Goal: Task Accomplishment & Management: Use online tool/utility

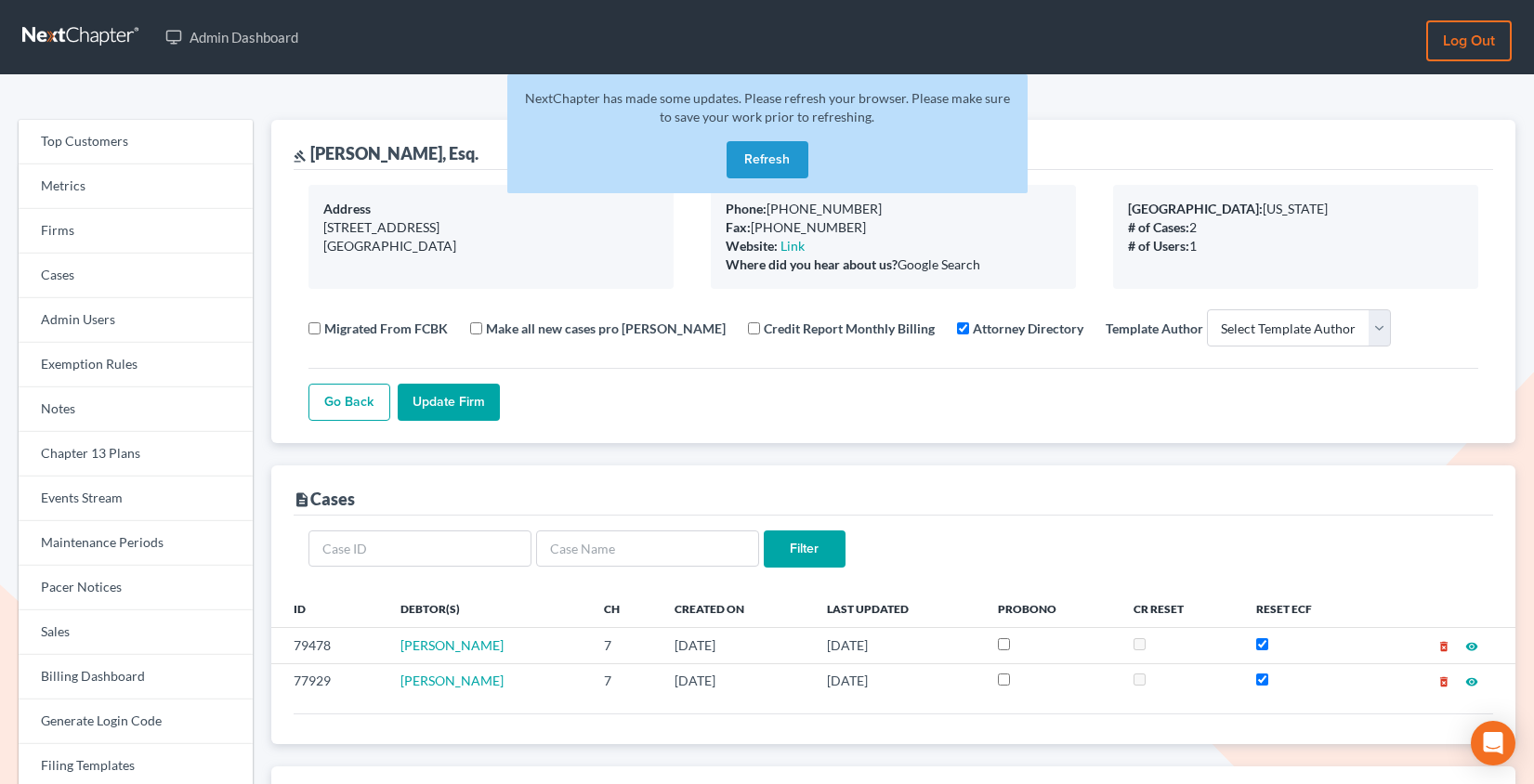
select select
click at [114, 237] on link "Firms" at bounding box center [135, 230] width 234 height 44
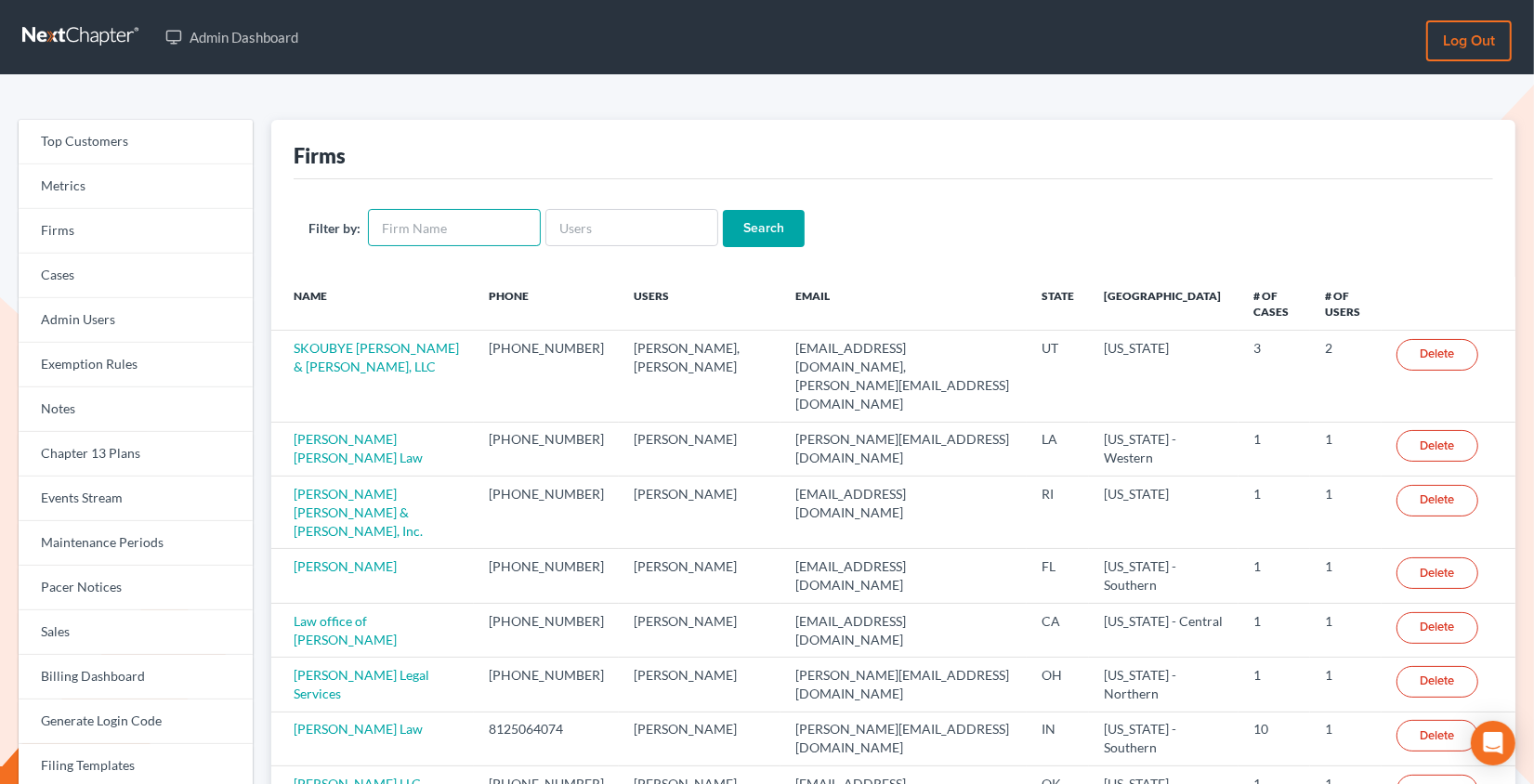
click at [438, 232] on input "text" at bounding box center [454, 227] width 173 height 37
type input "Demetras"
click at [747, 234] on input "Search" at bounding box center [763, 228] width 81 height 37
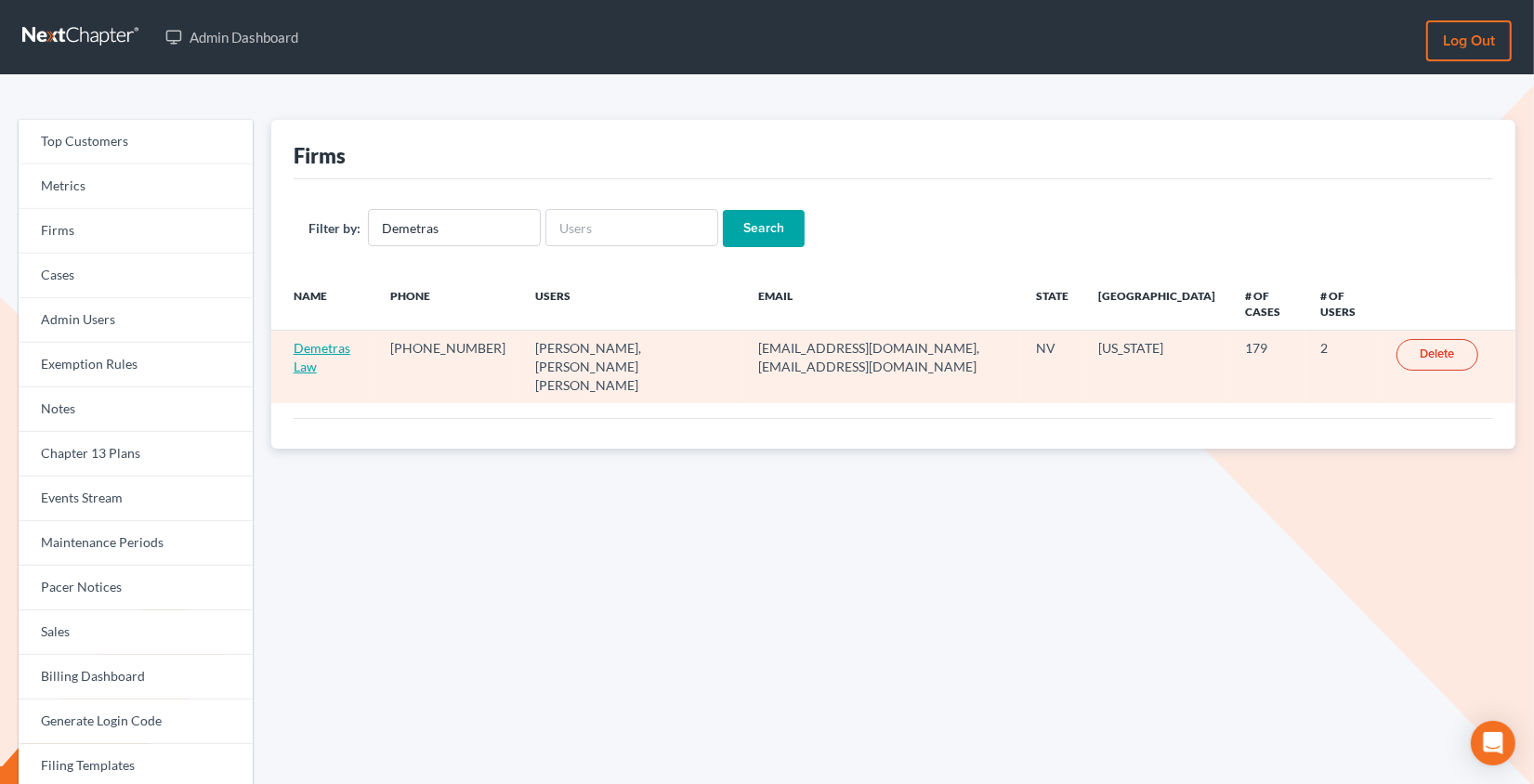
click at [319, 347] on link "Demetras Law" at bounding box center [322, 357] width 57 height 34
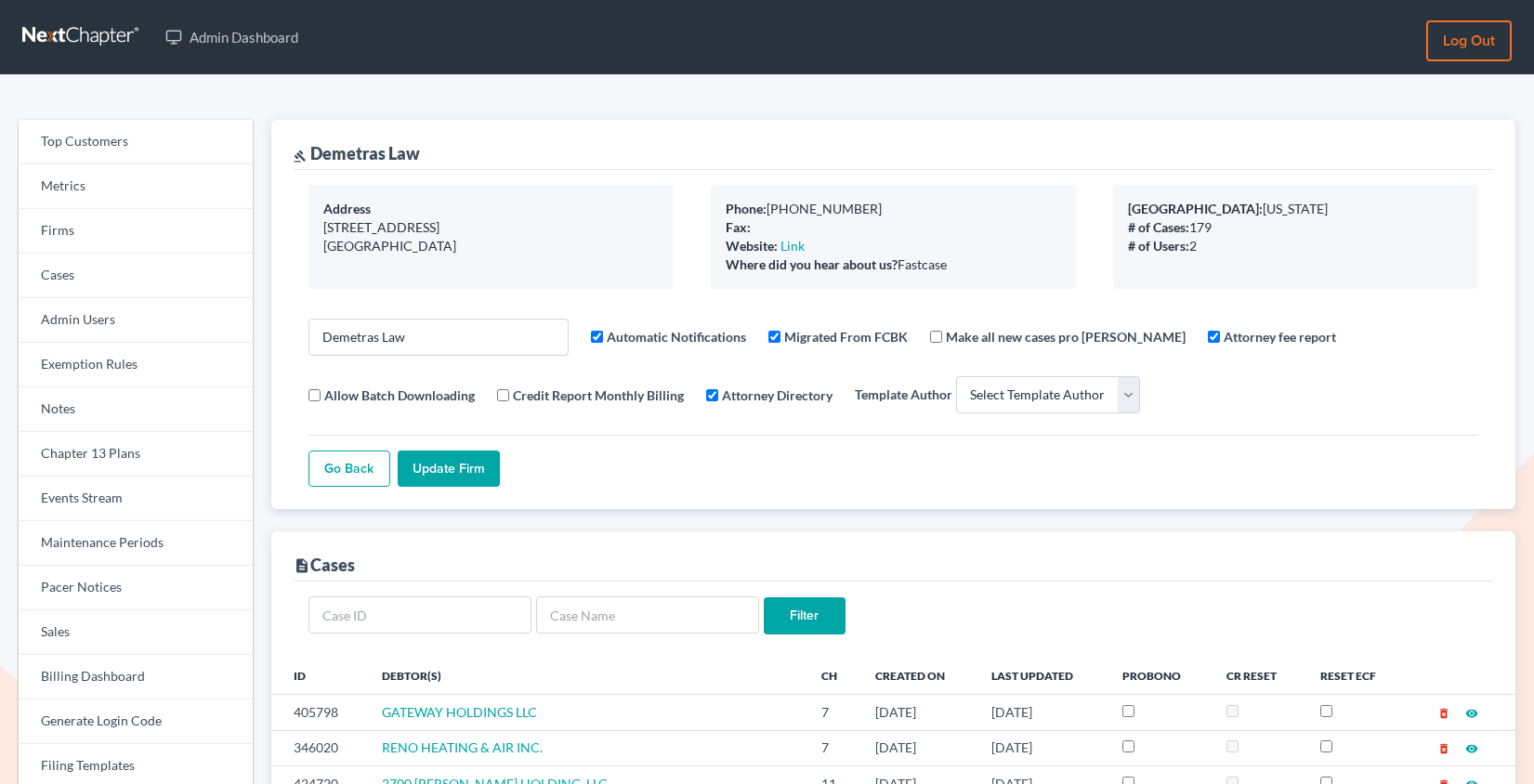
select select
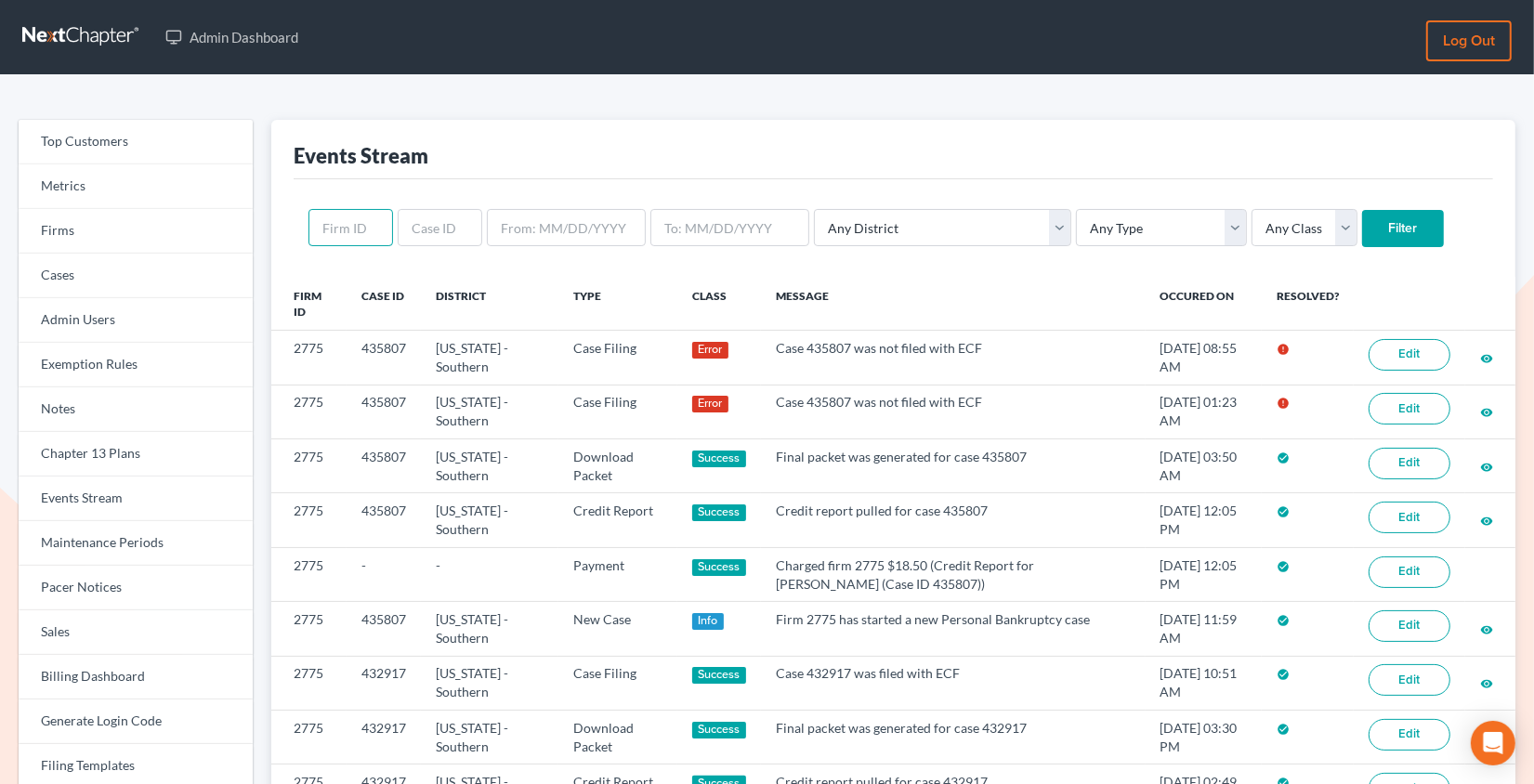
click at [368, 233] on input "text" at bounding box center [351, 227] width 84 height 37
paste input "4766"
type input "4766"
click at [1361, 210] on input "Filter" at bounding box center [1402, 228] width 81 height 37
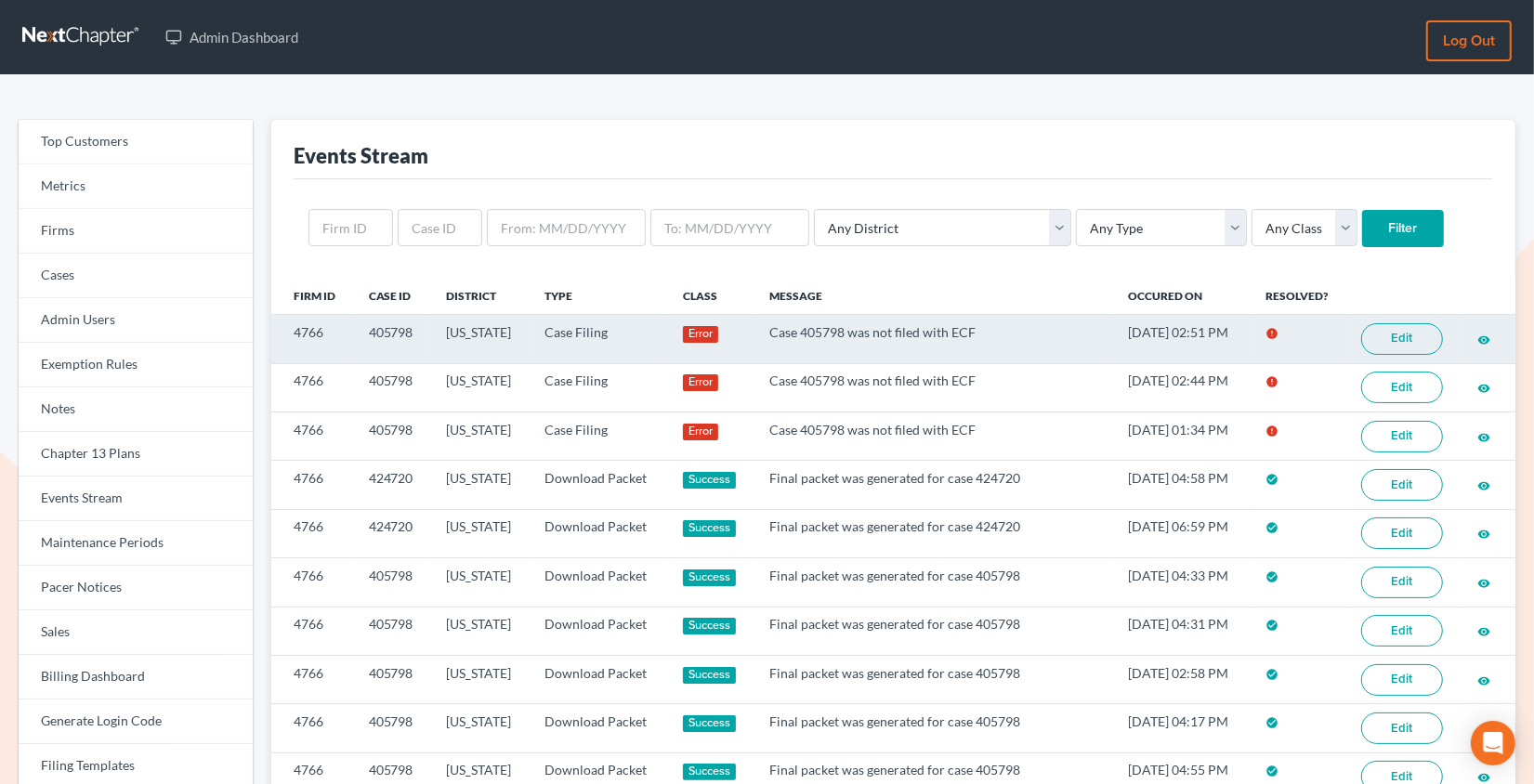
click at [1416, 338] on link "Edit" at bounding box center [1401, 339] width 81 height 31
click at [388, 334] on td "405798" at bounding box center [393, 338] width 78 height 48
copy td "405798"
click at [1419, 340] on link "Edit" at bounding box center [1401, 339] width 81 height 31
